Goal: Information Seeking & Learning: Learn about a topic

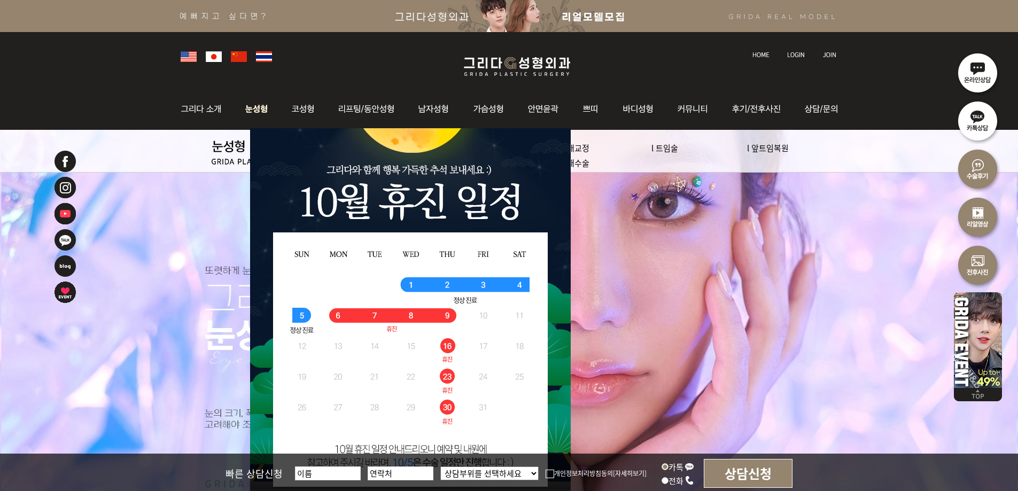
click at [252, 112] on img at bounding box center [257, 109] width 48 height 42
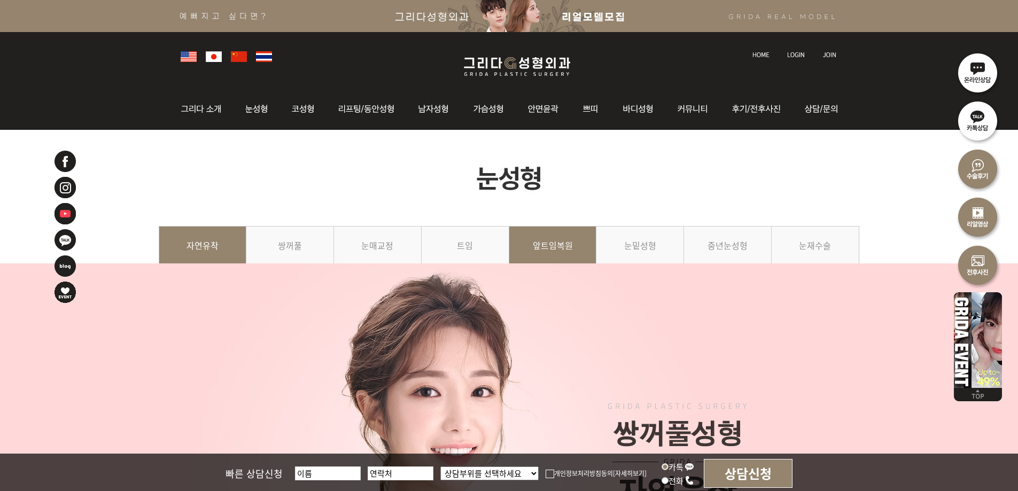
click at [546, 247] on link "앞트임복원" at bounding box center [553, 250] width 88 height 49
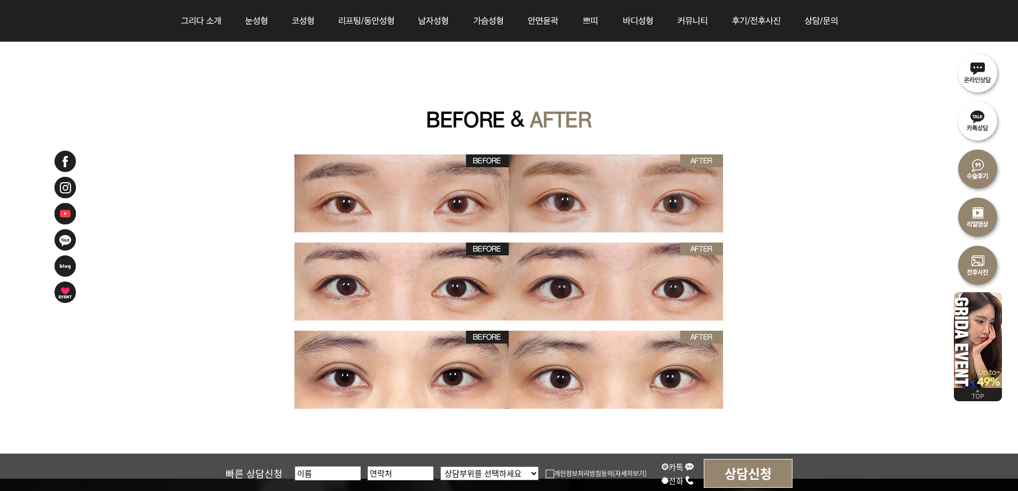
scroll to position [3527, 0]
